Goal: Obtain resource: Obtain resource

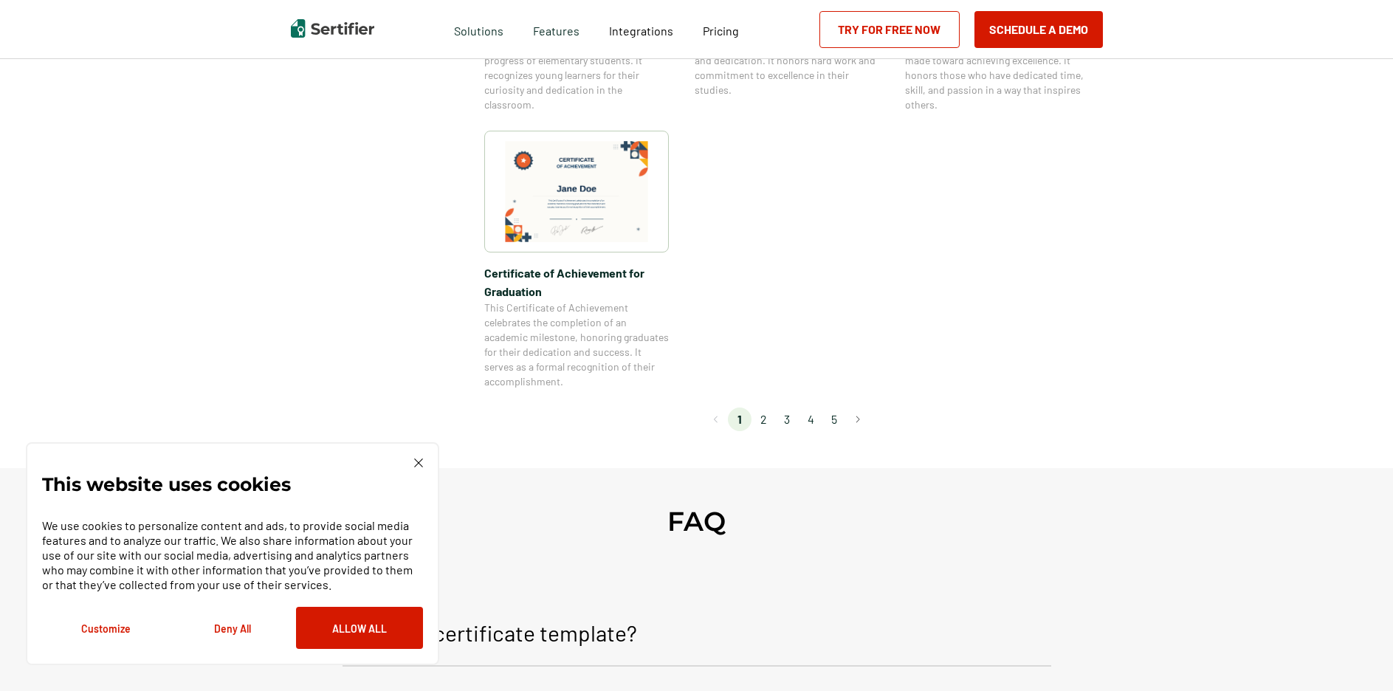
scroll to position [1278, 0]
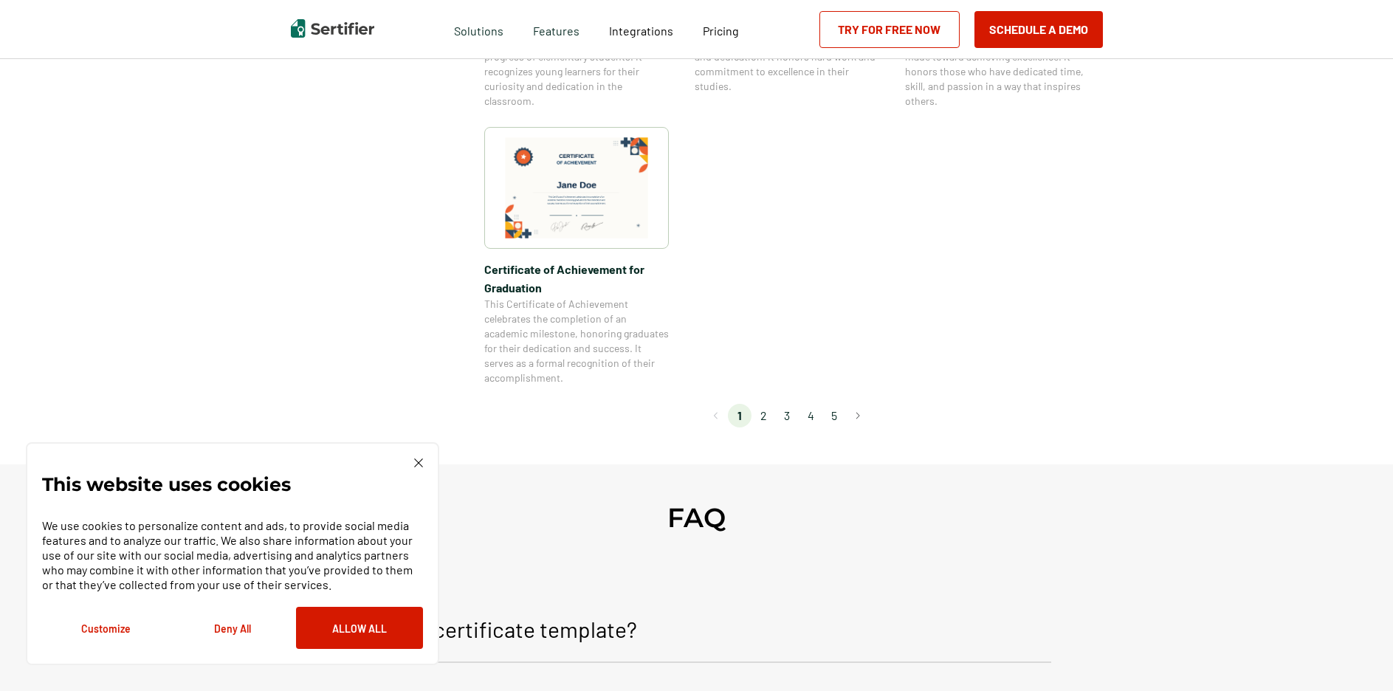
click at [766, 417] on li "2" at bounding box center [764, 416] width 24 height 24
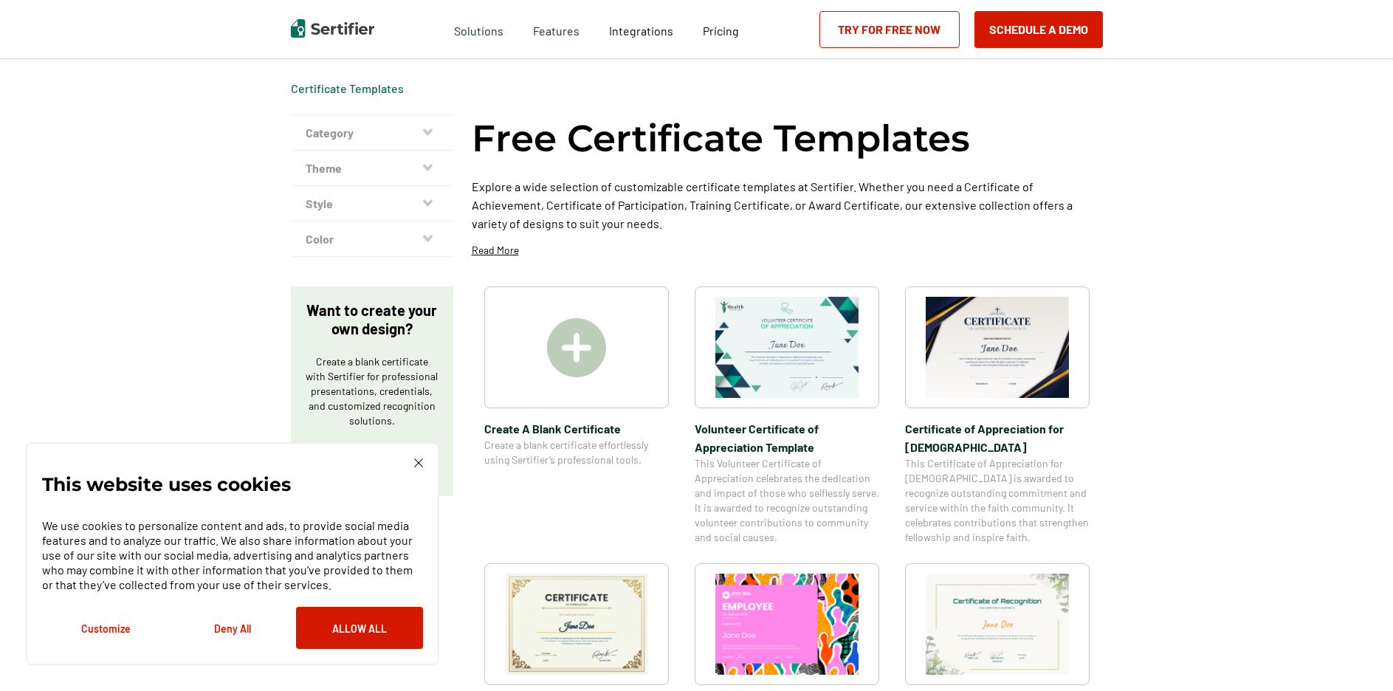
scroll to position [0, 0]
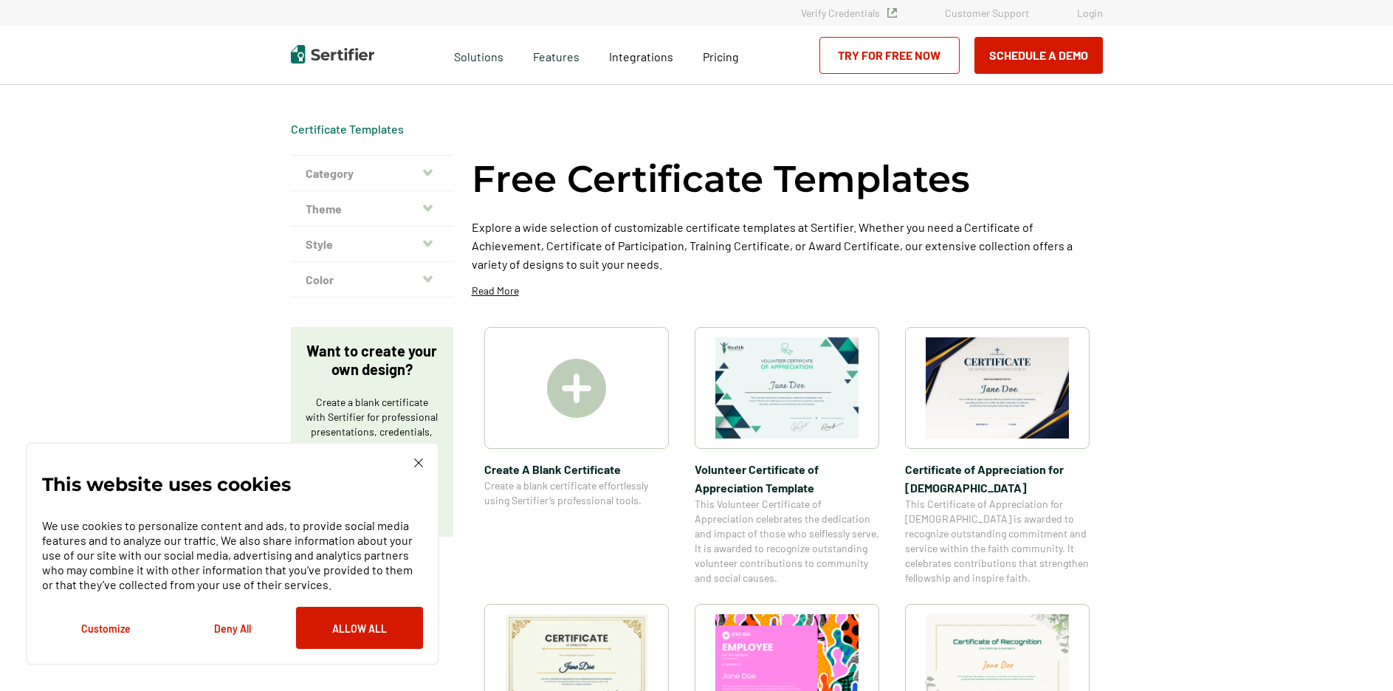
click at [418, 463] on img at bounding box center [418, 463] width 9 height 9
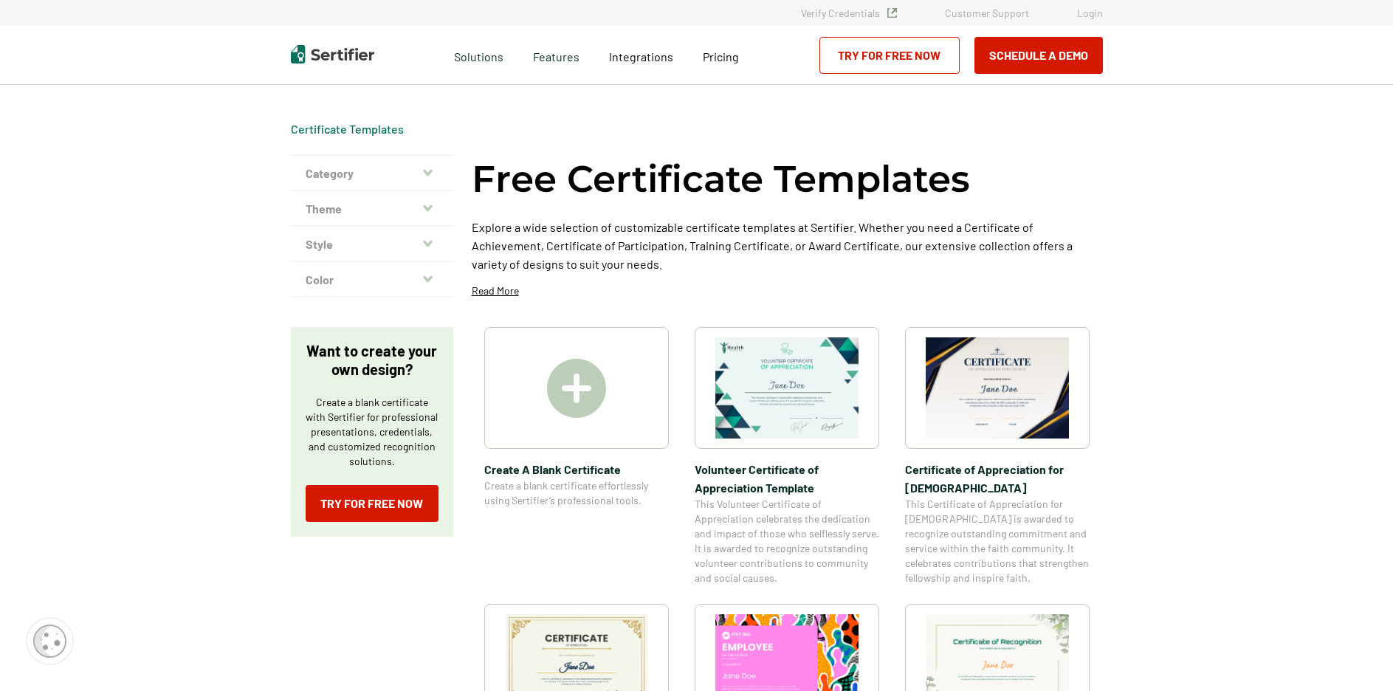
click at [566, 397] on img at bounding box center [576, 388] width 59 height 59
click at [962, 386] on img at bounding box center [997, 387] width 143 height 101
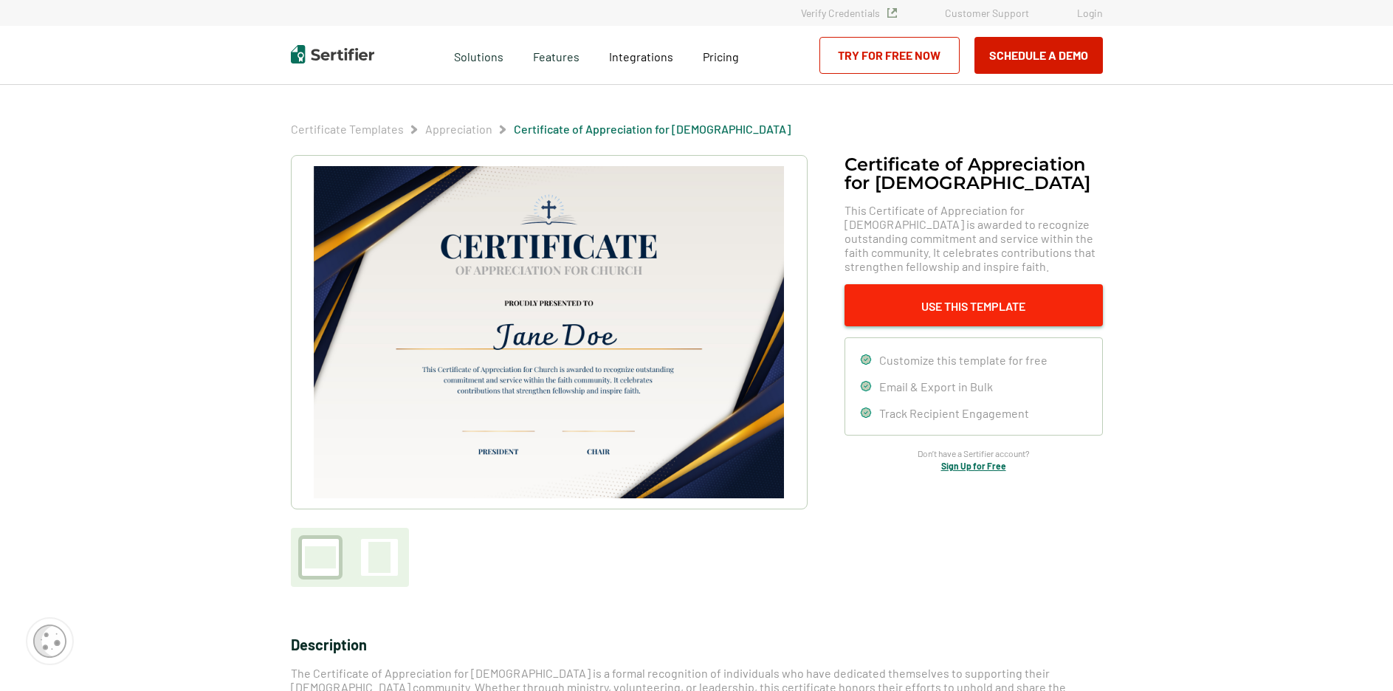
click at [955, 300] on button "Use This Template" at bounding box center [974, 305] width 258 height 42
